Goal: Transaction & Acquisition: Purchase product/service

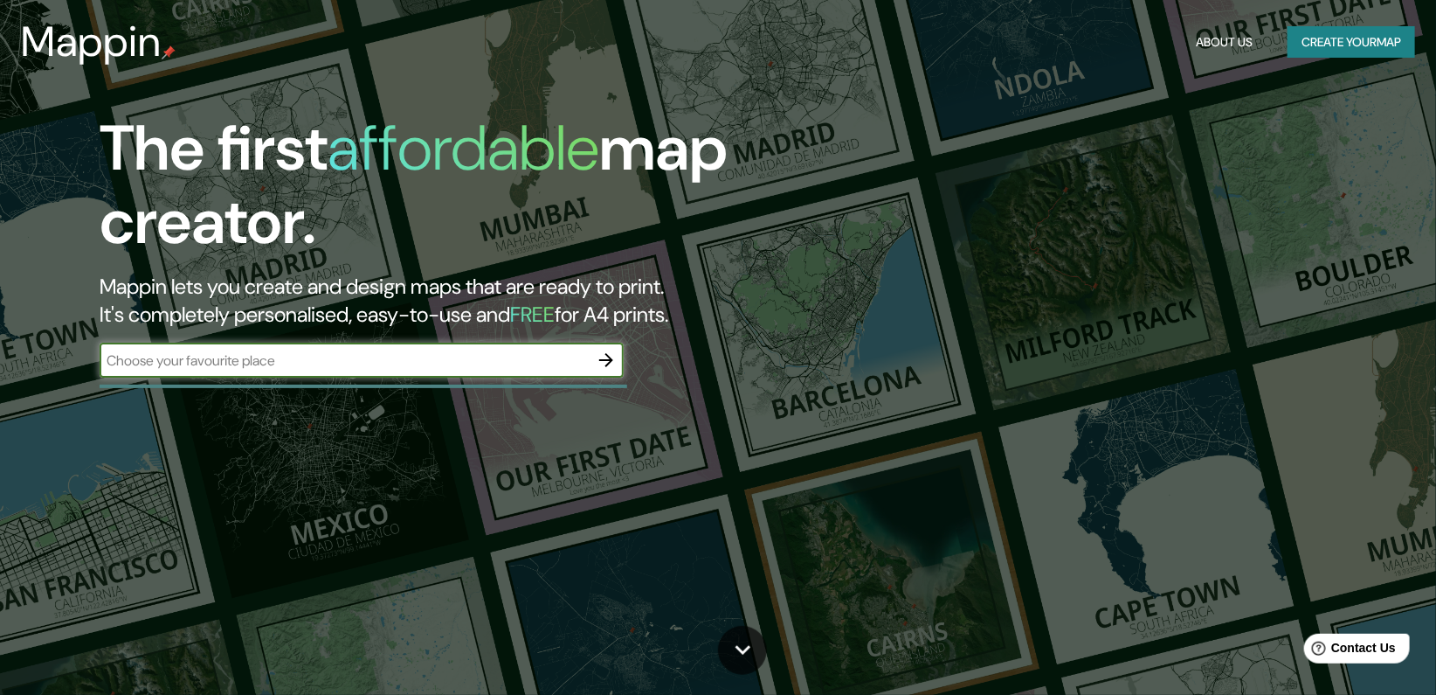
click at [495, 369] on input "text" at bounding box center [344, 360] width 489 height 20
type input "yruyj8"
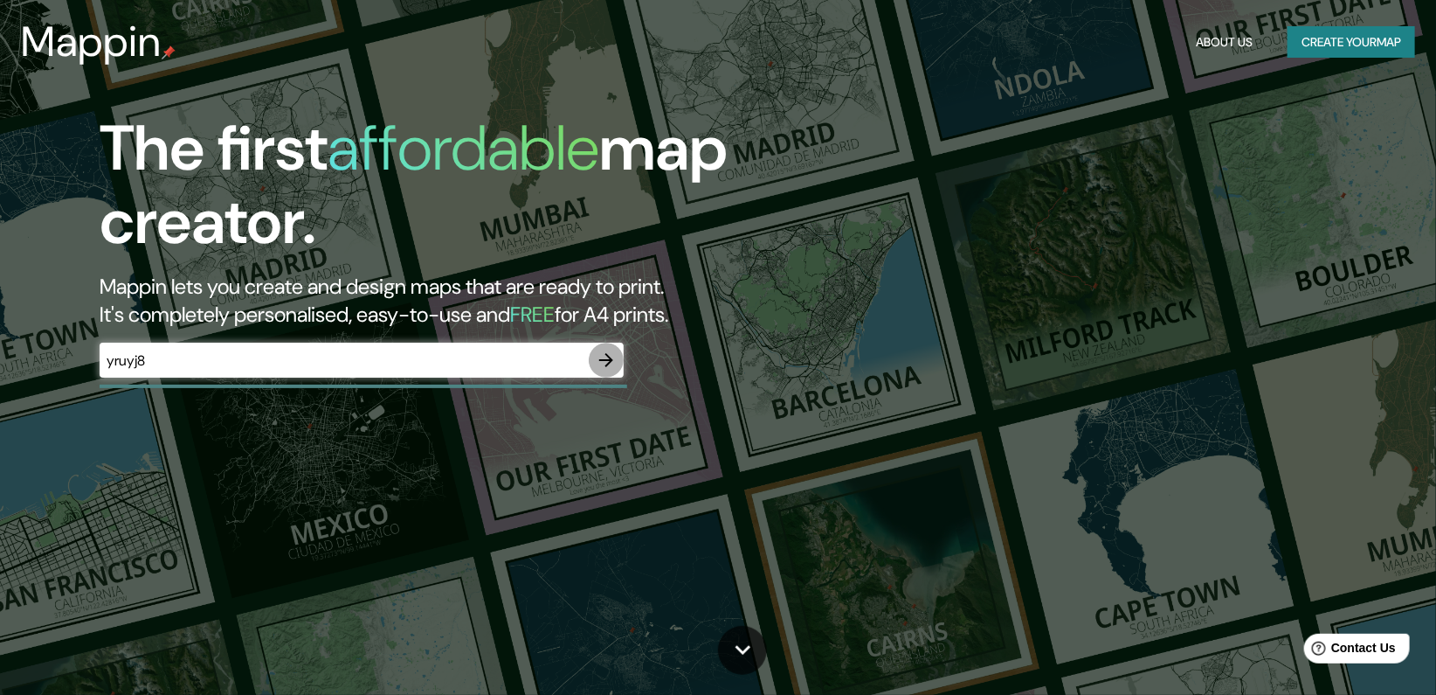
click at [599, 373] on button "button" at bounding box center [606, 360] width 35 height 35
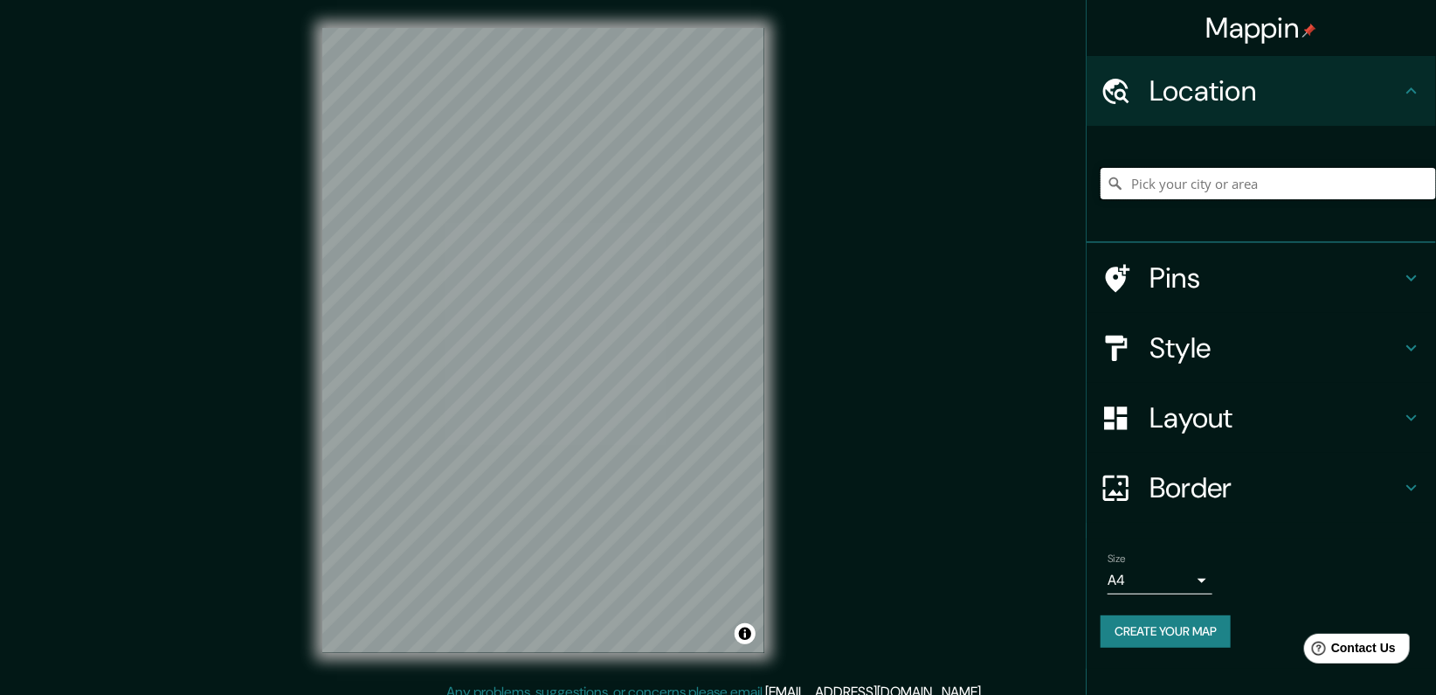
click at [1171, 187] on input "Pick your city or area" at bounding box center [1269, 183] width 336 height 31
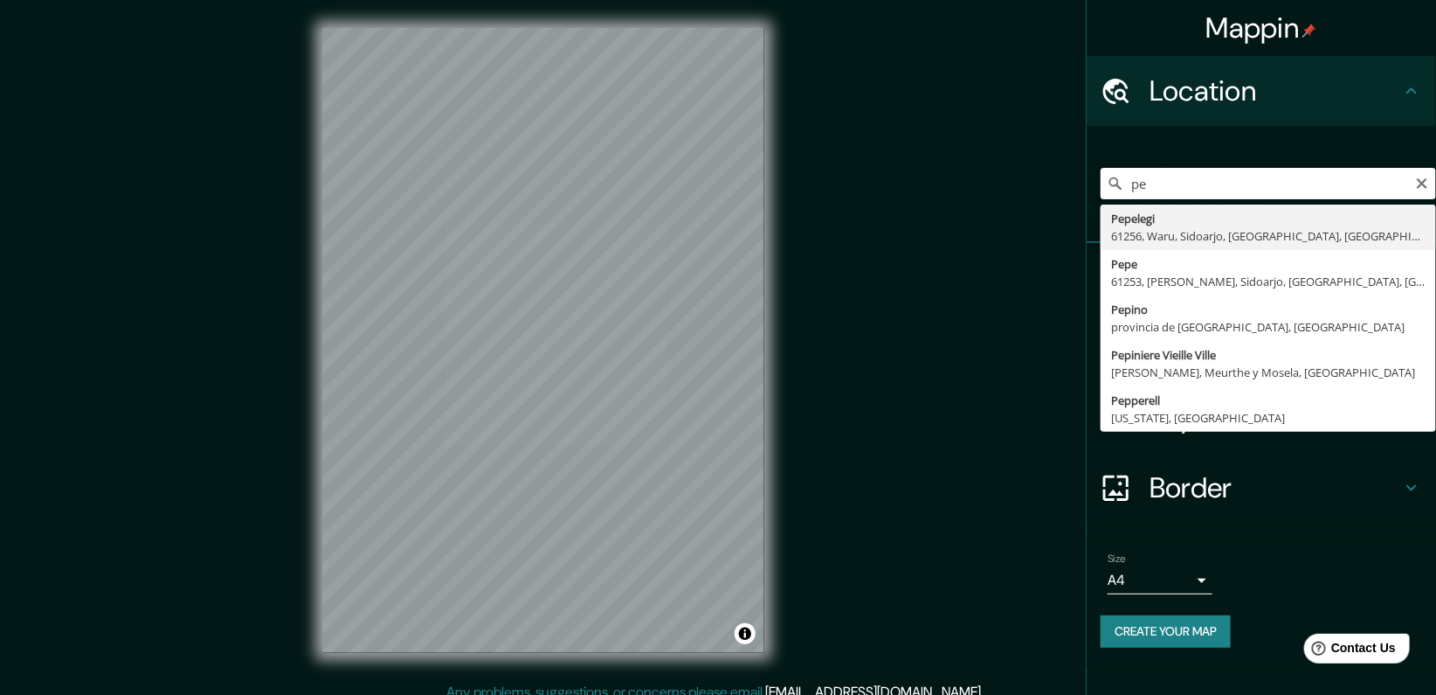
type input "p"
